Goal: Task Accomplishment & Management: Manage account settings

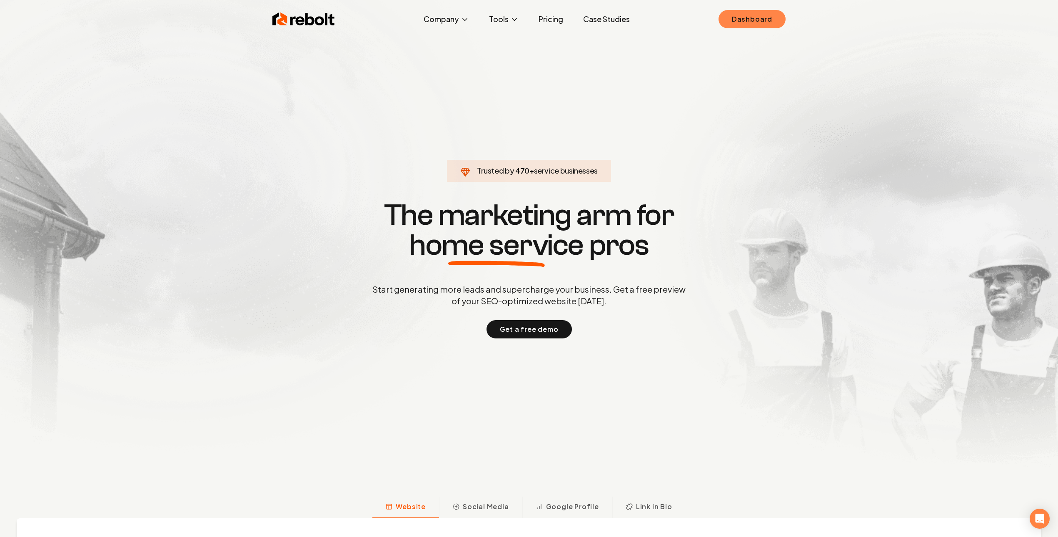
click at [757, 16] on link "Dashboard" at bounding box center [752, 19] width 67 height 18
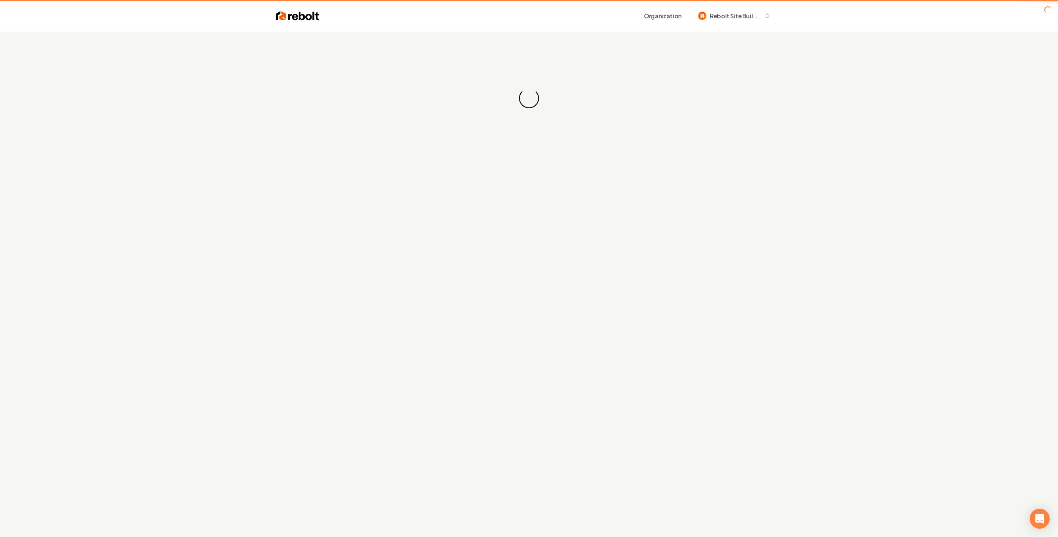
click at [572, 62] on div "Loading... Loading..." at bounding box center [529, 98] width 1058 height 133
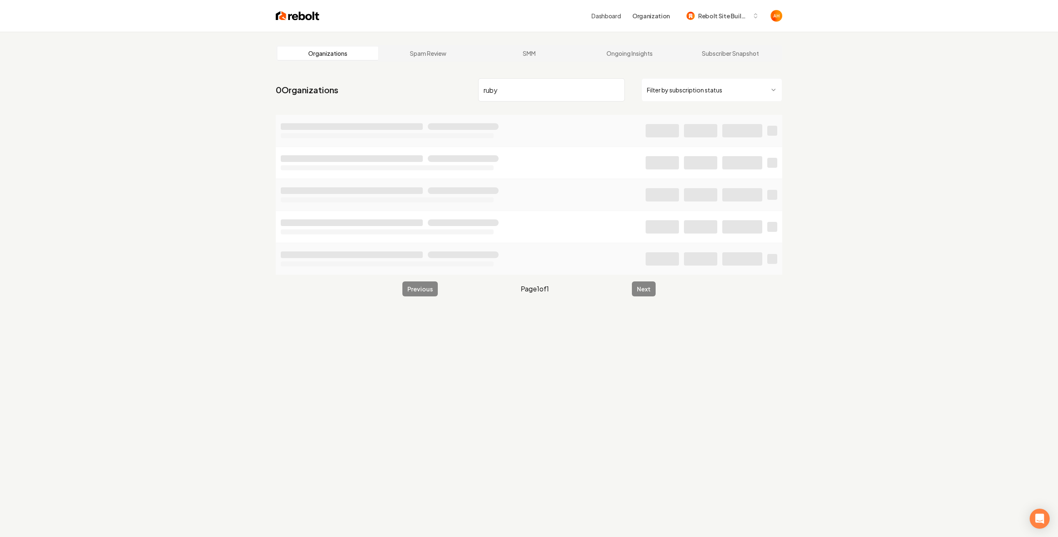
type input "ruby"
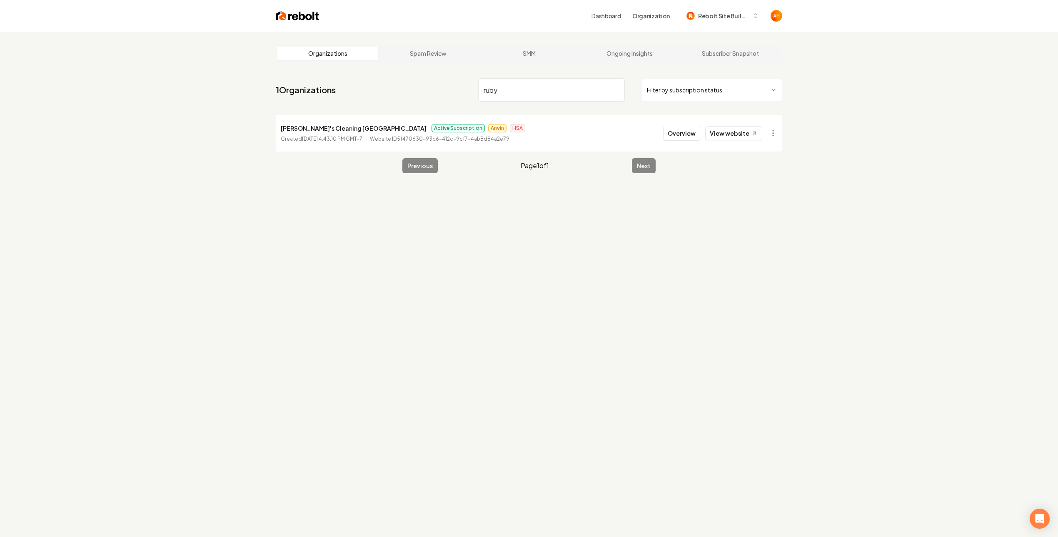
click at [677, 129] on button "Overview" at bounding box center [681, 133] width 37 height 15
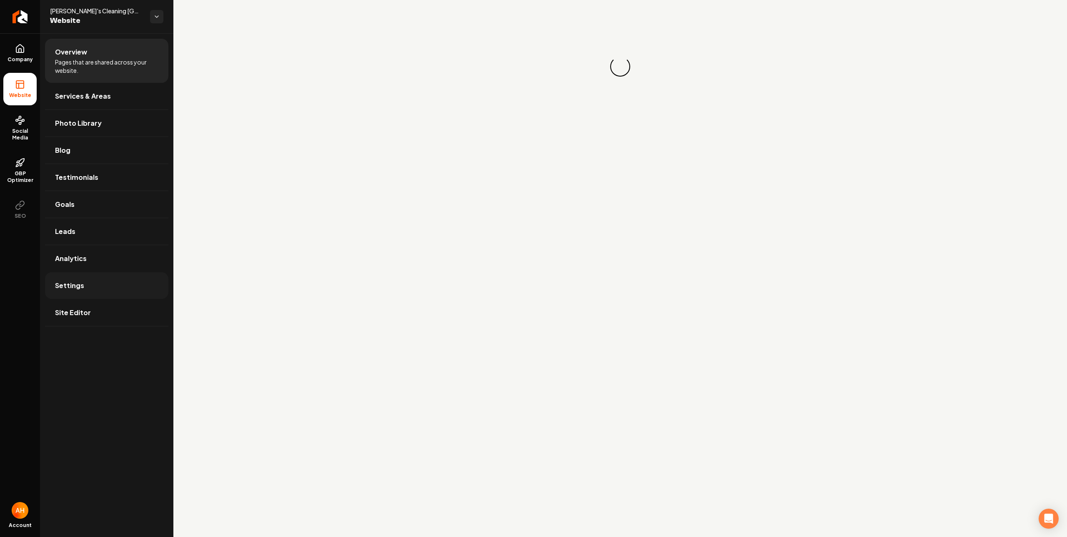
click at [99, 281] on link "Settings" at bounding box center [106, 285] width 123 height 27
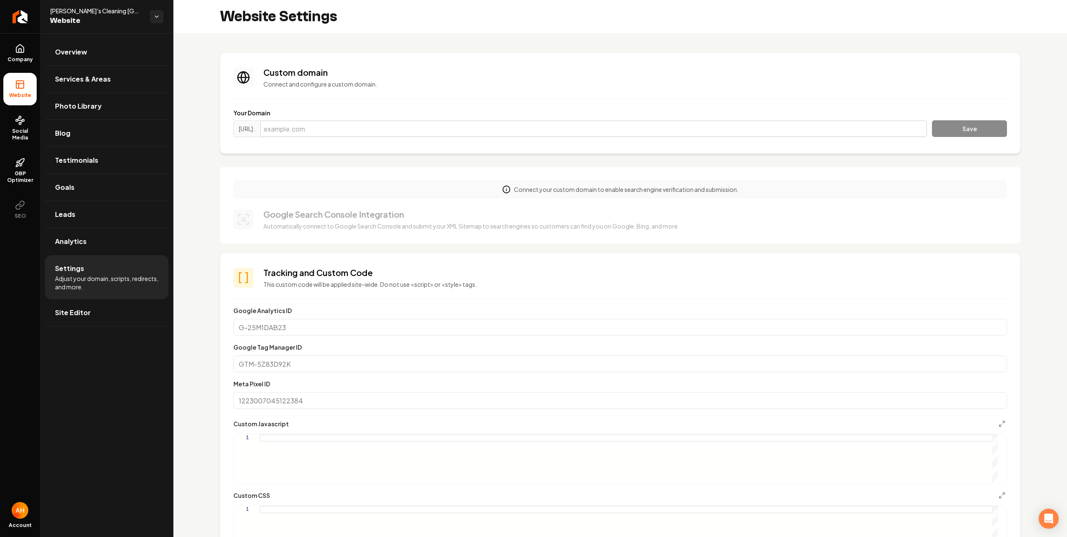
click at [487, 132] on input "Main content area" at bounding box center [593, 128] width 667 height 17
paste input "[DOMAIN_NAME]"
type input "[DOMAIN_NAME]"
click at [932, 120] on button "Save" at bounding box center [969, 128] width 75 height 17
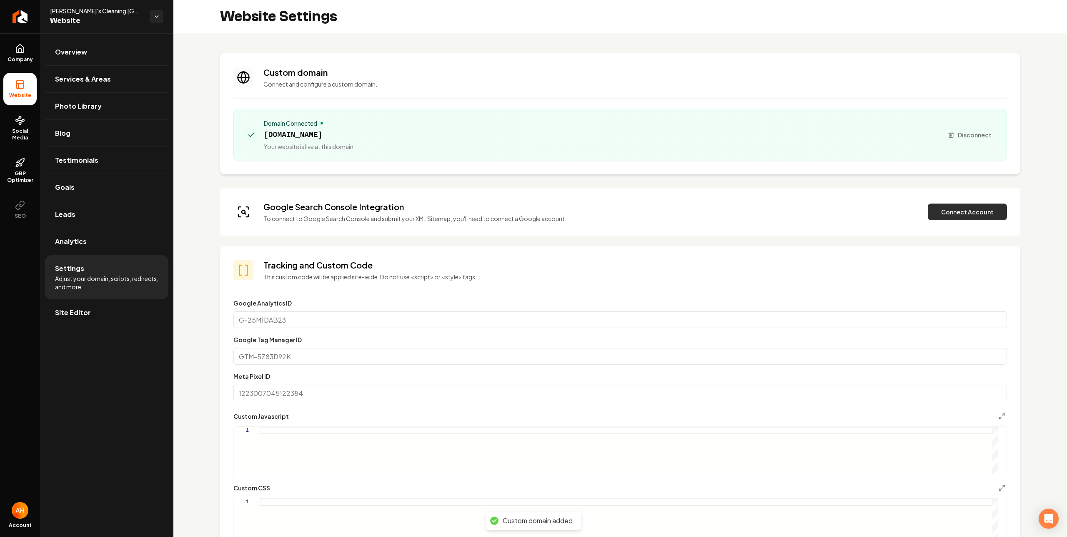
click at [961, 211] on button "Connect Account" at bounding box center [966, 212] width 79 height 17
click at [353, 130] on span "[DOMAIN_NAME]" at bounding box center [309, 135] width 90 height 12
copy span "[DOMAIN_NAME]"
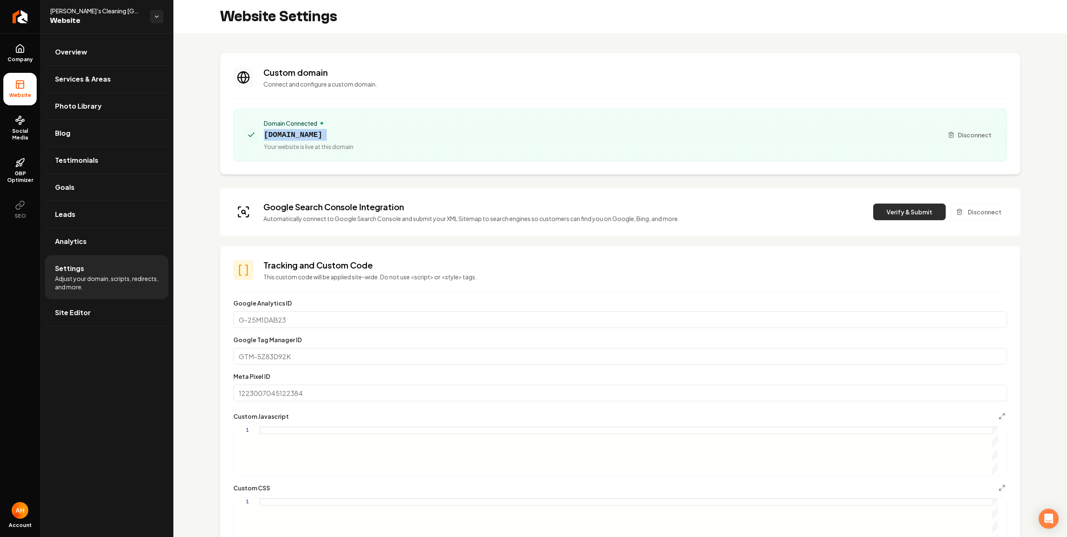
click at [911, 215] on button "Verify & Submit" at bounding box center [909, 212] width 72 height 17
